Goal: Information Seeking & Learning: Learn about a topic

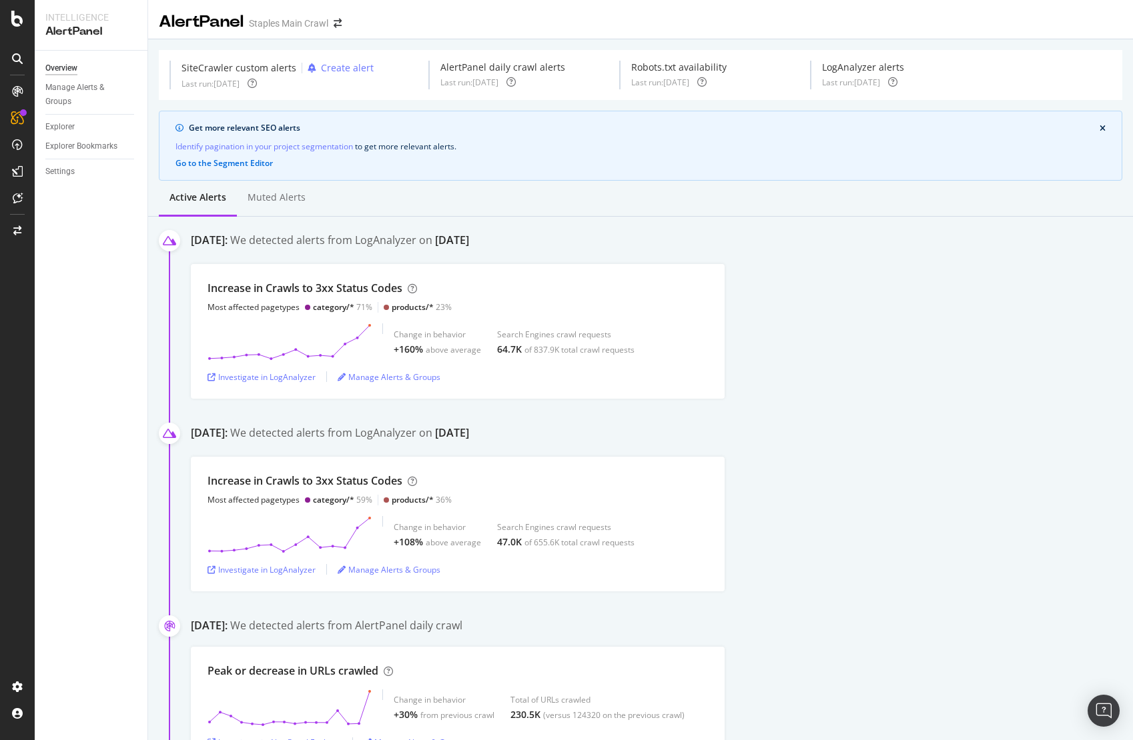
click at [945, 285] on div "Increase in Crawls to 3xx Status Codes Most affected pagetypes category/* 71% p…" at bounding box center [662, 331] width 942 height 135
click at [259, 380] on div "Investigate in LogAnalyzer" at bounding box center [261, 377] width 108 height 11
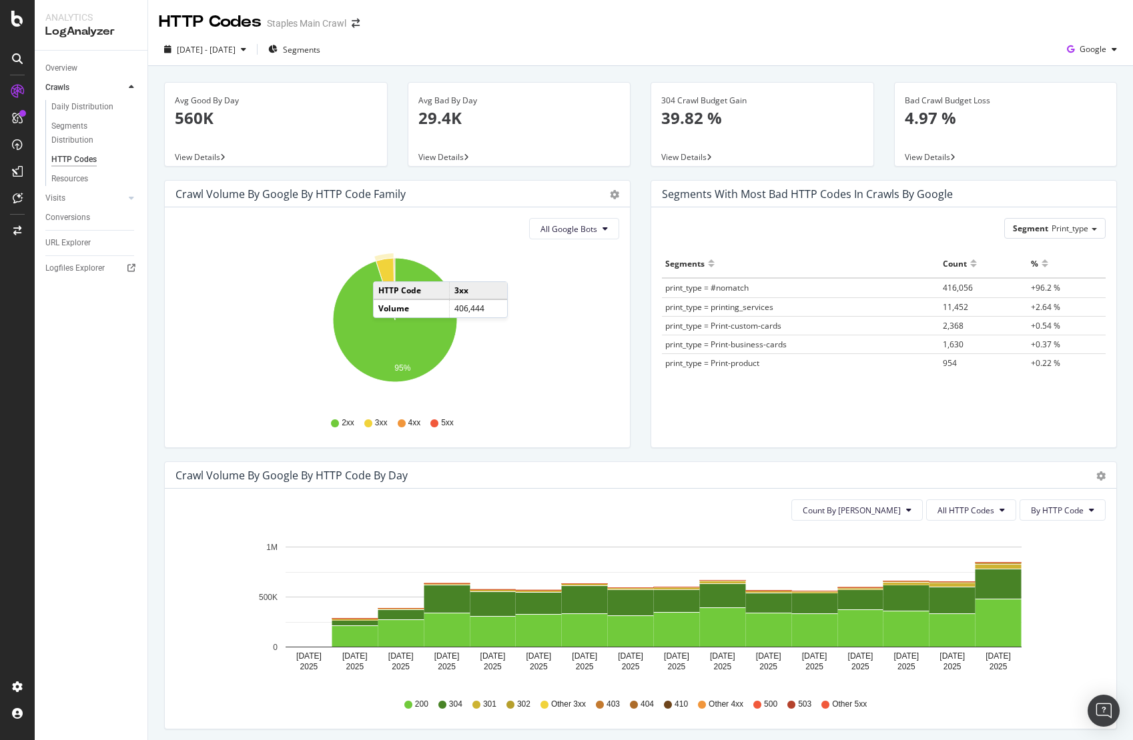
click at [386, 268] on icon "A chart." at bounding box center [385, 289] width 19 height 62
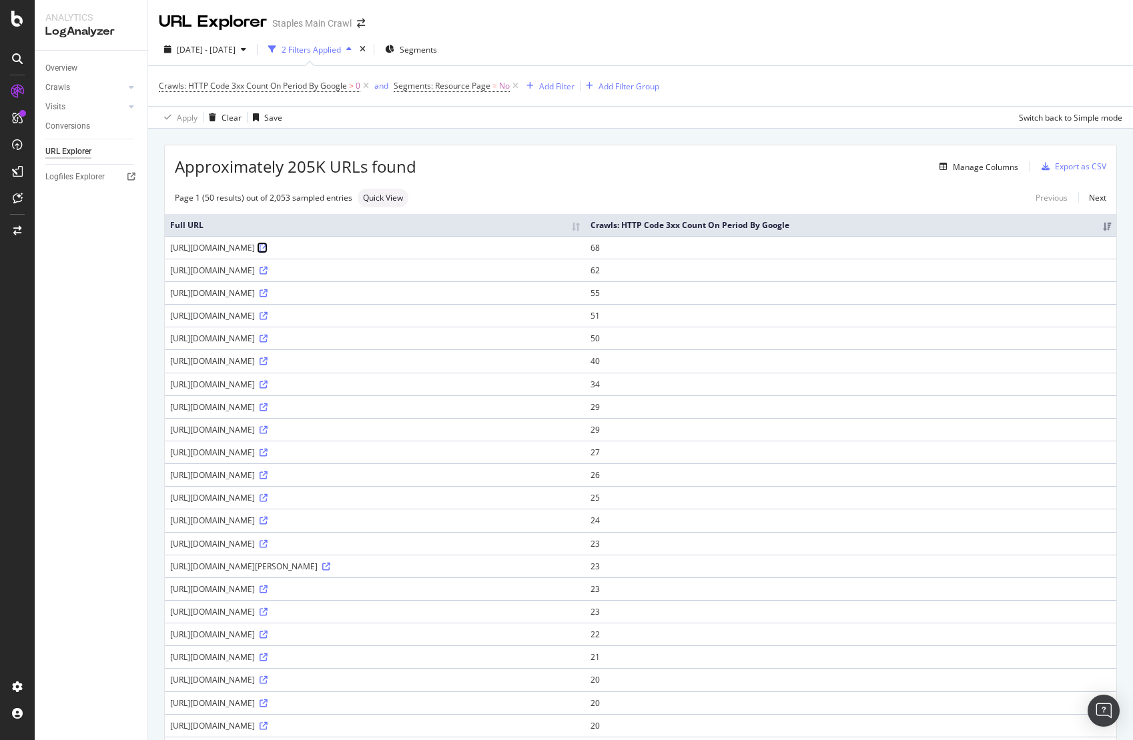
click at [267, 248] on icon at bounding box center [263, 248] width 8 height 8
drag, startPoint x: 351, startPoint y: 246, endPoint x: 164, endPoint y: 249, distance: 186.8
click at [165, 249] on td "[URL][DOMAIN_NAME]" at bounding box center [375, 247] width 420 height 23
drag, startPoint x: 76, startPoint y: 258, endPoint x: 221, endPoint y: 250, distance: 145.0
click at [77, 258] on div "Overview Crawls Daily Distribution Segments Distribution HTTP Codes Resources V…" at bounding box center [91, 396] width 113 height 690
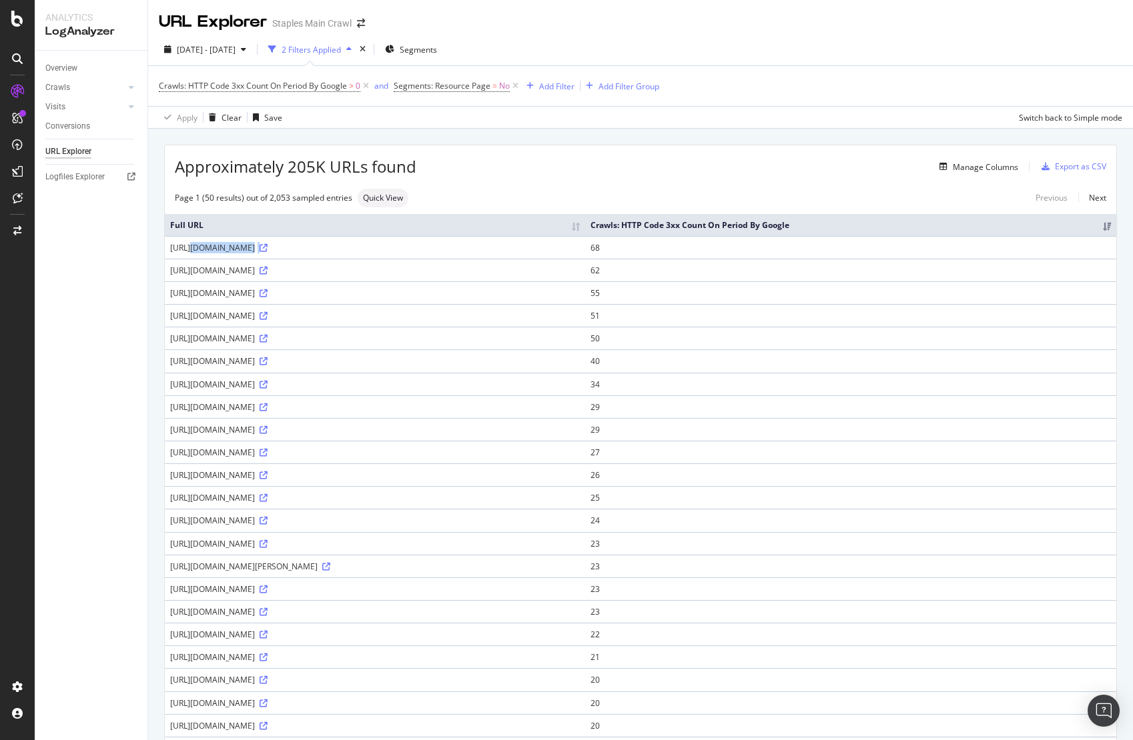
drag, startPoint x: 358, startPoint y: 247, endPoint x: 166, endPoint y: 249, distance: 191.4
click at [166, 249] on td "[URL][DOMAIN_NAME]" at bounding box center [375, 247] width 420 height 23
copy div "[URL][DOMAIN_NAME]"
